Goal: Information Seeking & Learning: Learn about a topic

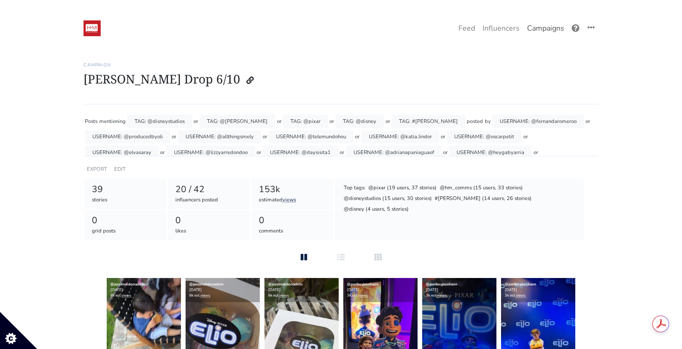
click at [552, 32] on link "Campaigns" at bounding box center [545, 28] width 45 height 19
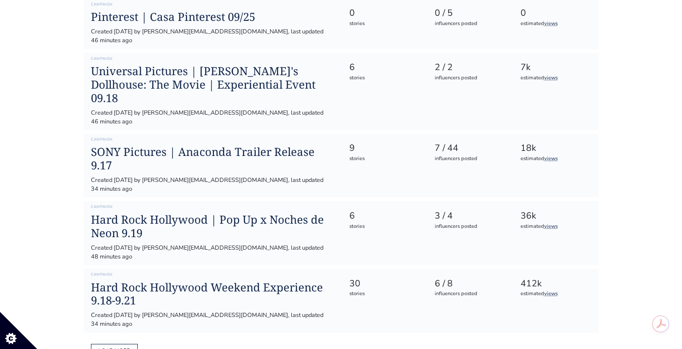
scroll to position [466, 0]
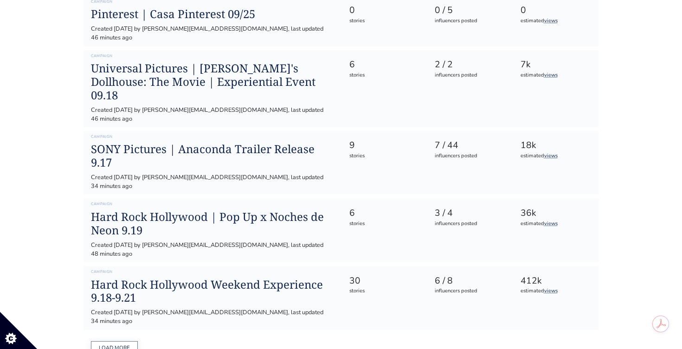
click at [122, 341] on button "Load more" at bounding box center [114, 348] width 47 height 14
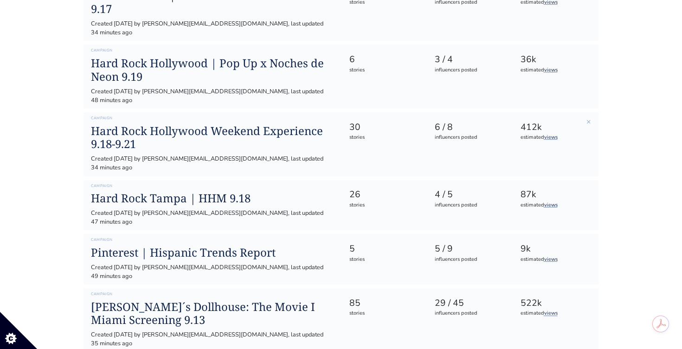
scroll to position [620, 0]
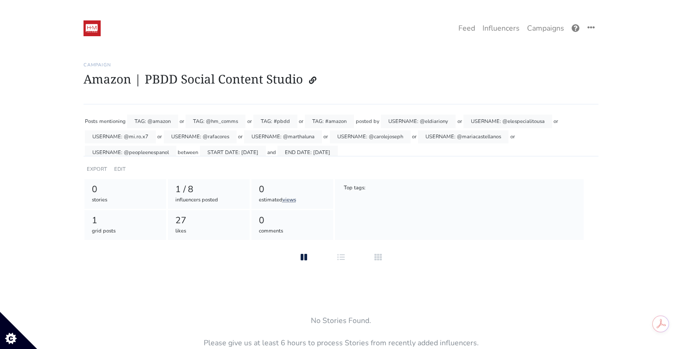
scroll to position [6, 0]
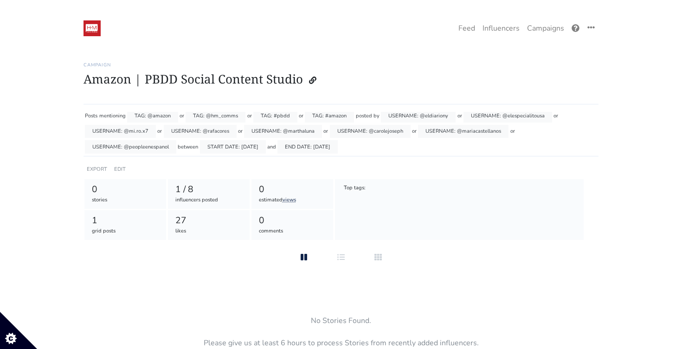
click at [183, 193] on div "1 / 8" at bounding box center [208, 189] width 67 height 13
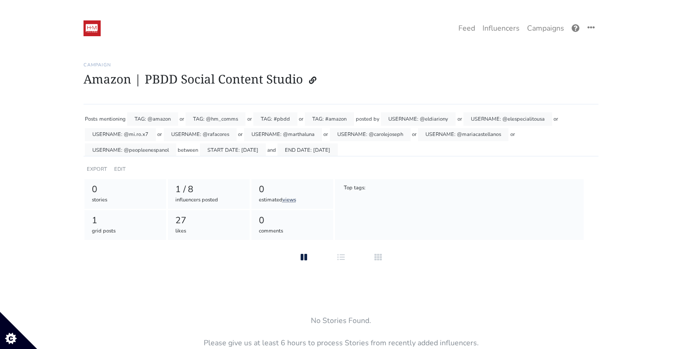
scroll to position [0, 0]
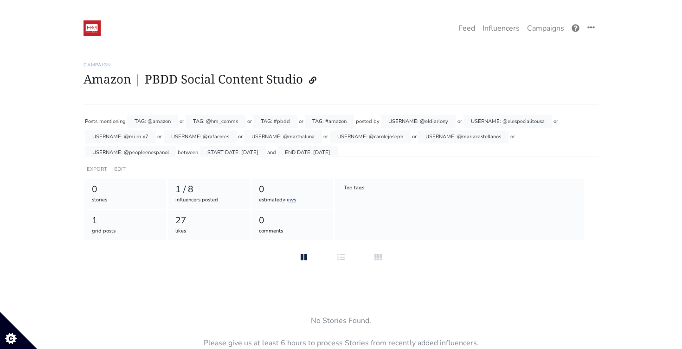
drag, startPoint x: 446, startPoint y: 116, endPoint x: 424, endPoint y: 117, distance: 22.8
click at [424, 117] on div "USERNAME: @eldiariony" at bounding box center [418, 121] width 75 height 13
drag, startPoint x: 151, startPoint y: 138, endPoint x: 129, endPoint y: 138, distance: 22.7
click at [129, 138] on div "USERNAME: @mi.ro.x7" at bounding box center [120, 136] width 71 height 13
